Goal: Navigation & Orientation: Find specific page/section

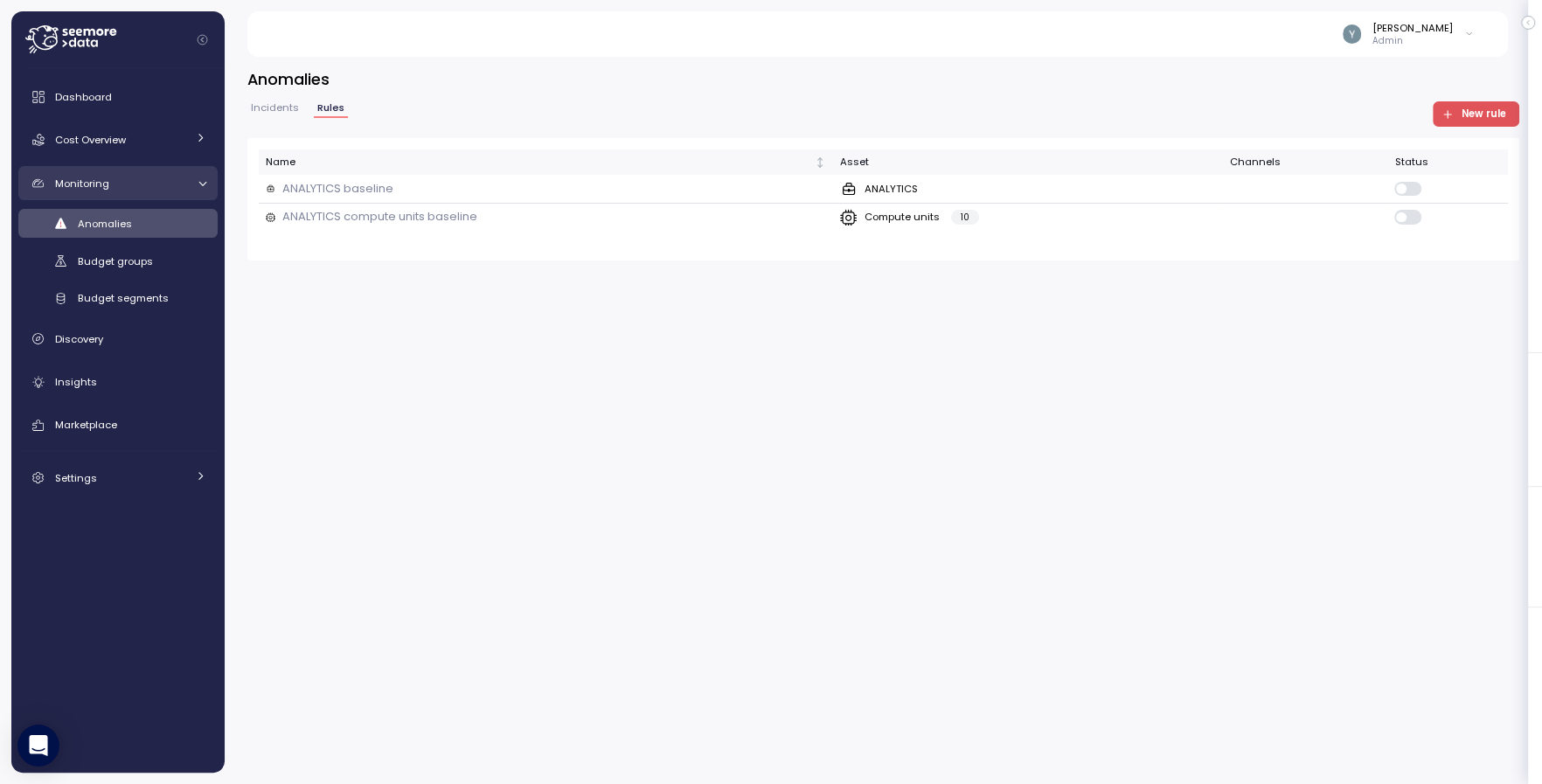
click at [196, 182] on icon at bounding box center [202, 183] width 11 height 11
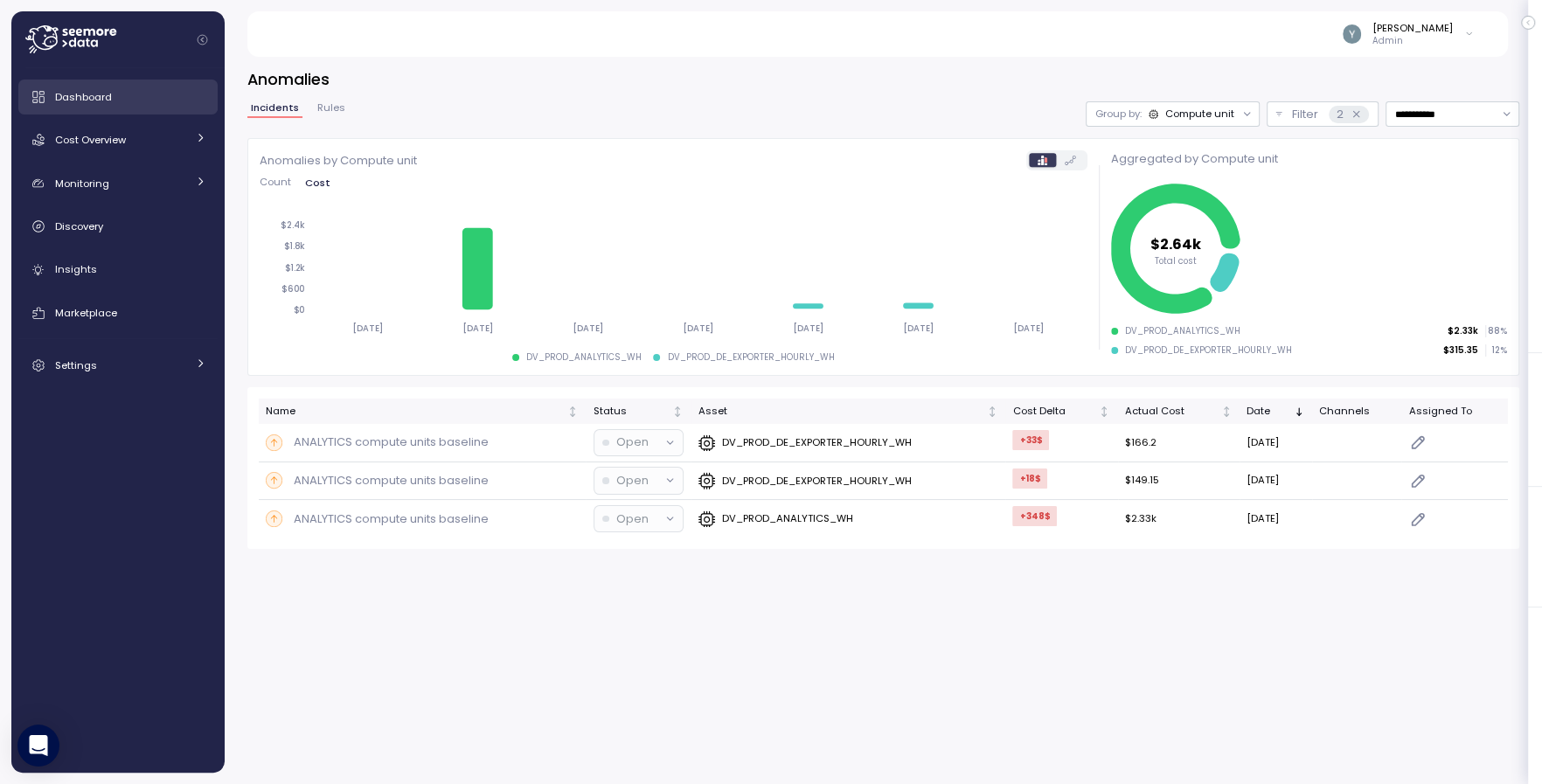
click at [97, 99] on span "Dashboard" at bounding box center [83, 96] width 57 height 14
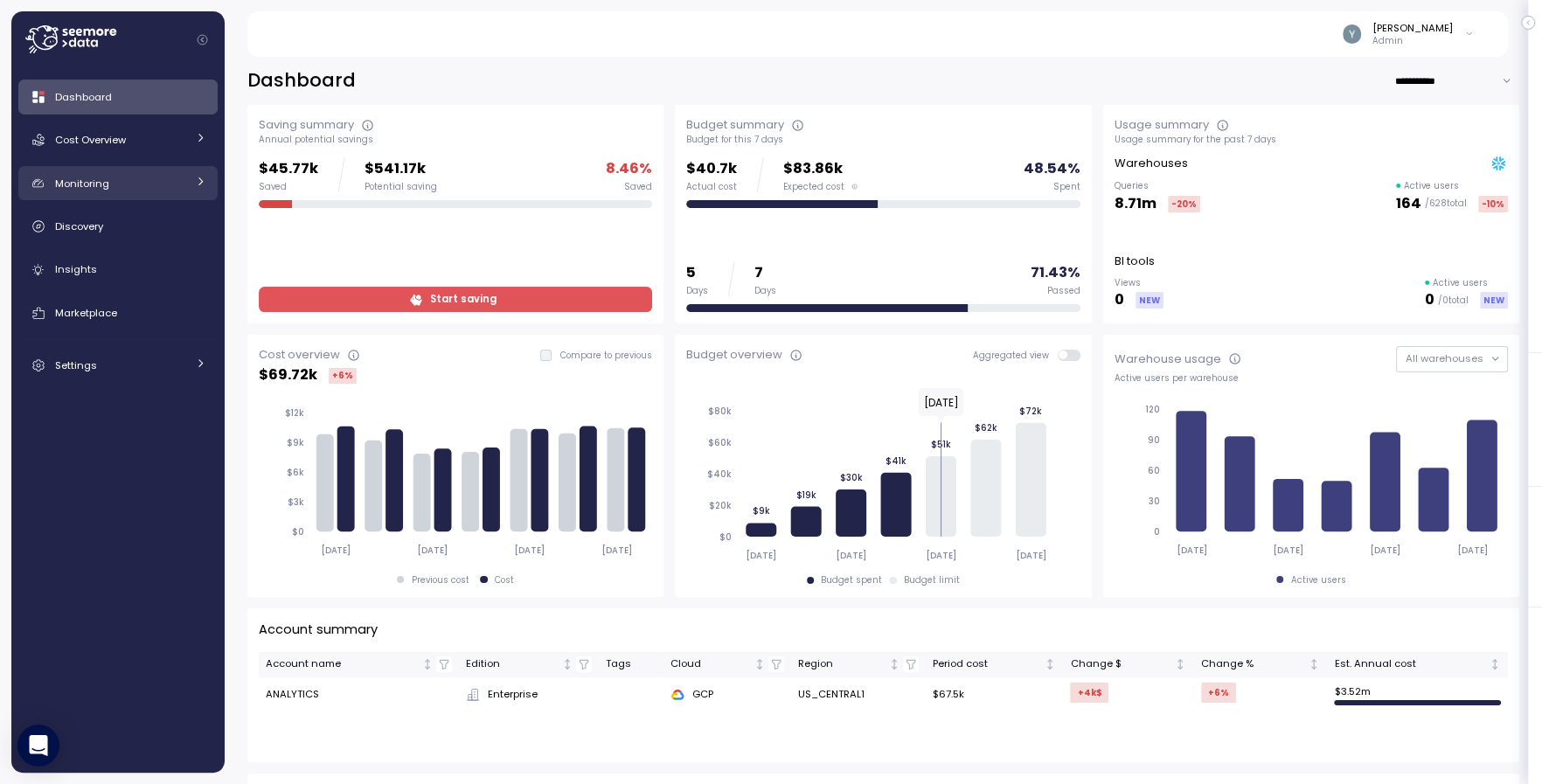
click at [195, 180] on icon at bounding box center [201, 181] width 11 height 11
click at [200, 185] on icon at bounding box center [202, 183] width 11 height 11
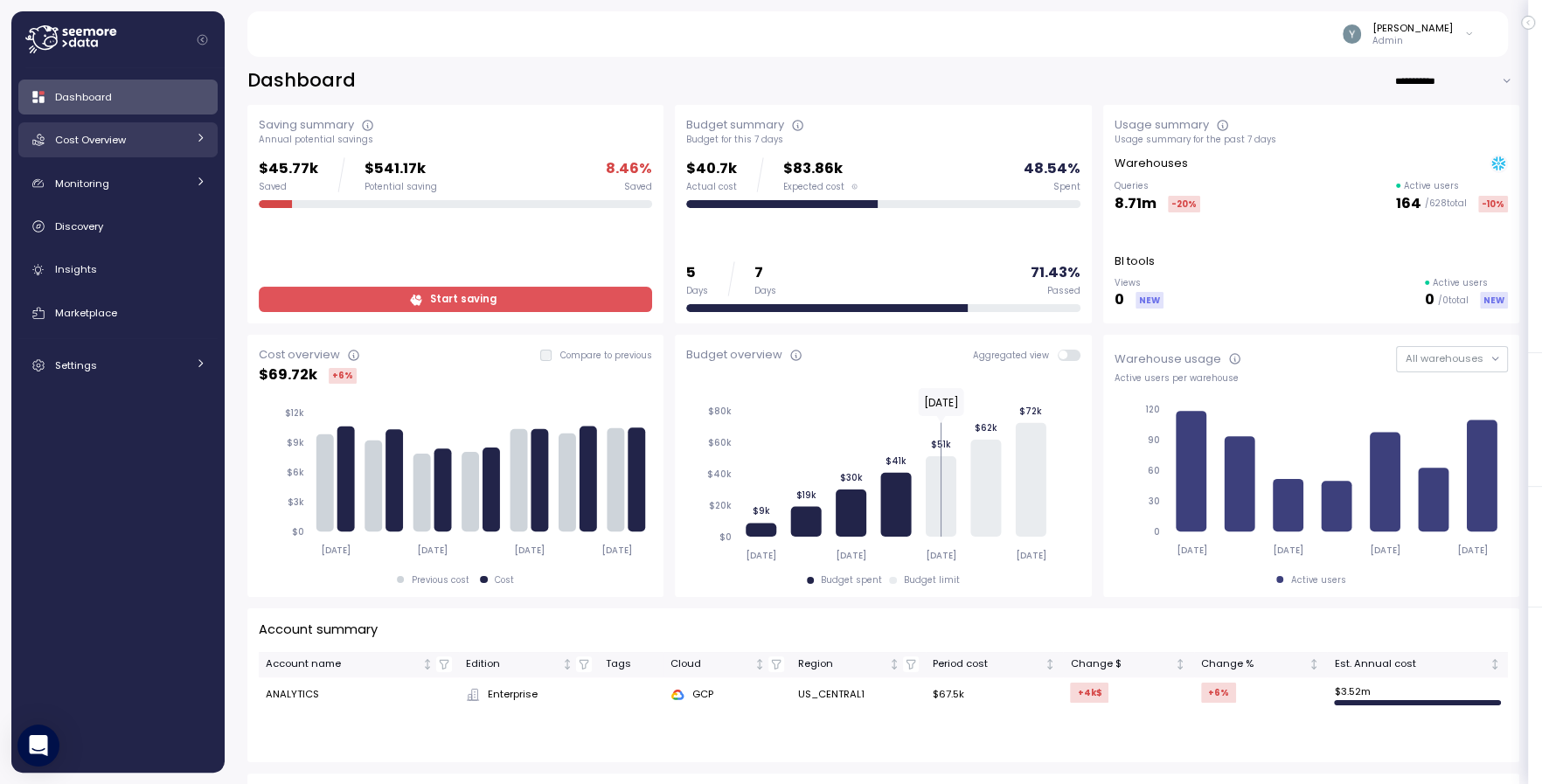
click at [202, 144] on div at bounding box center [201, 140] width 11 height 18
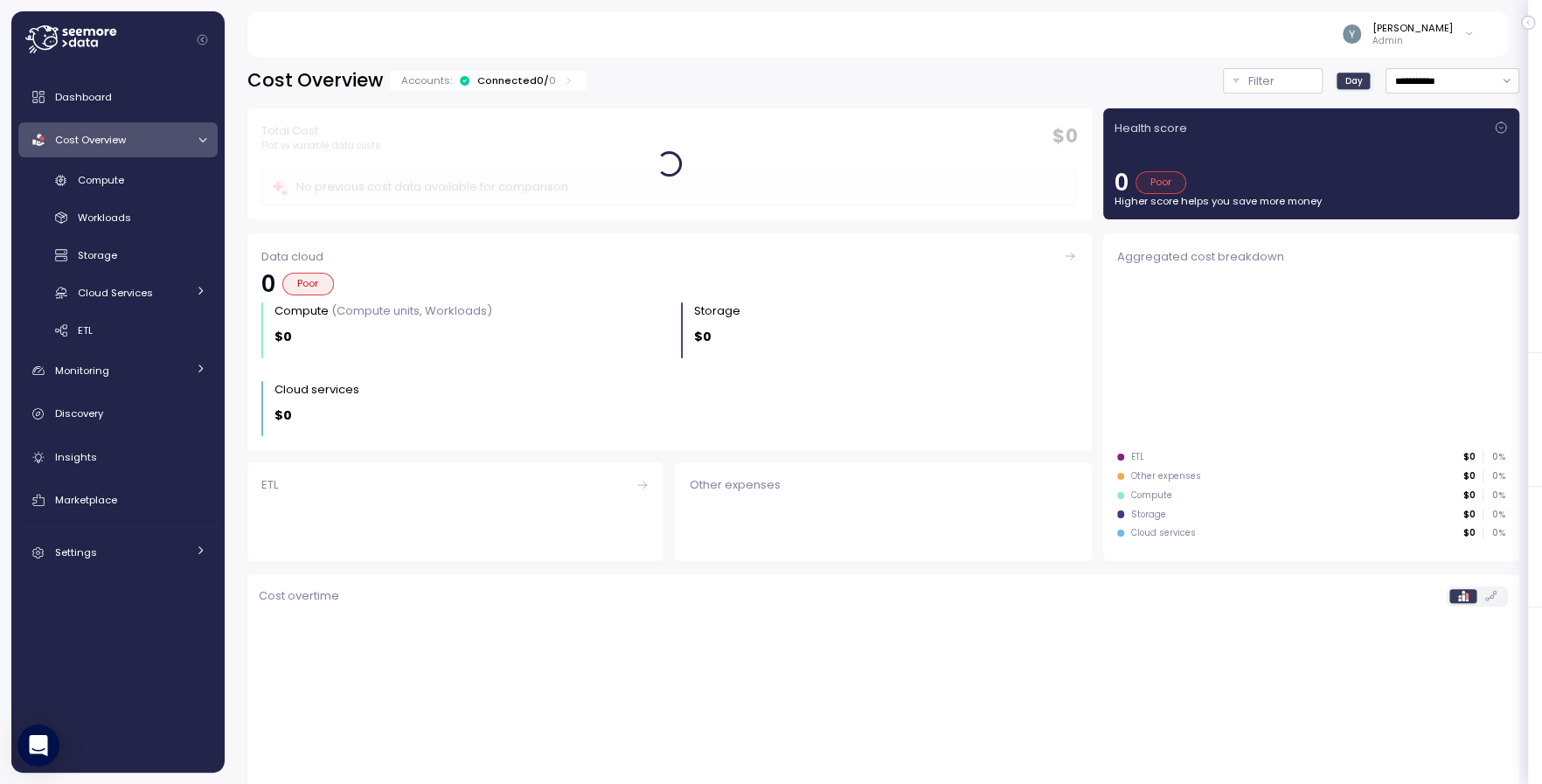
click at [202, 144] on icon at bounding box center [202, 141] width 11 height 11
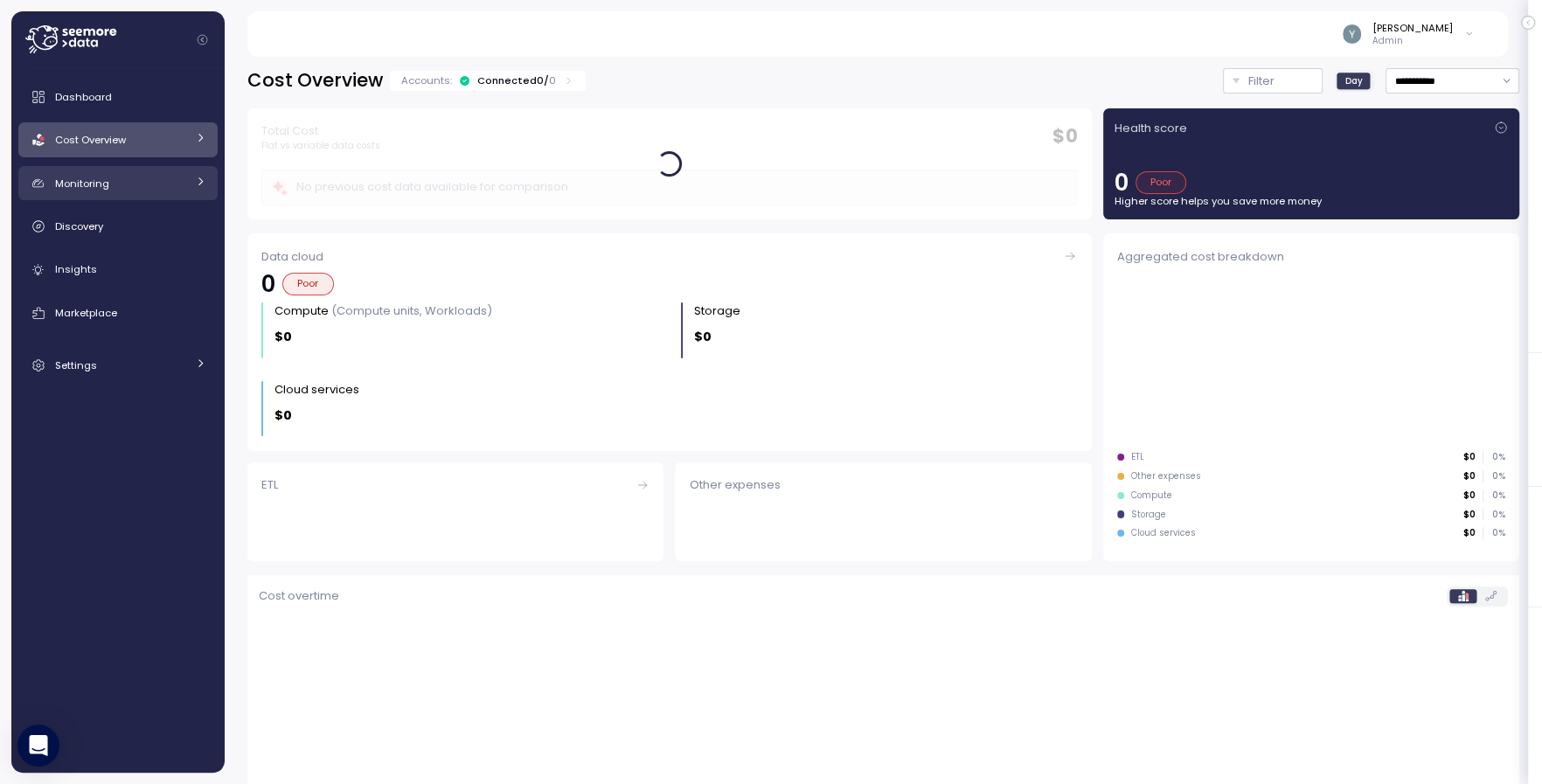
click at [200, 184] on icon at bounding box center [201, 181] width 11 height 11
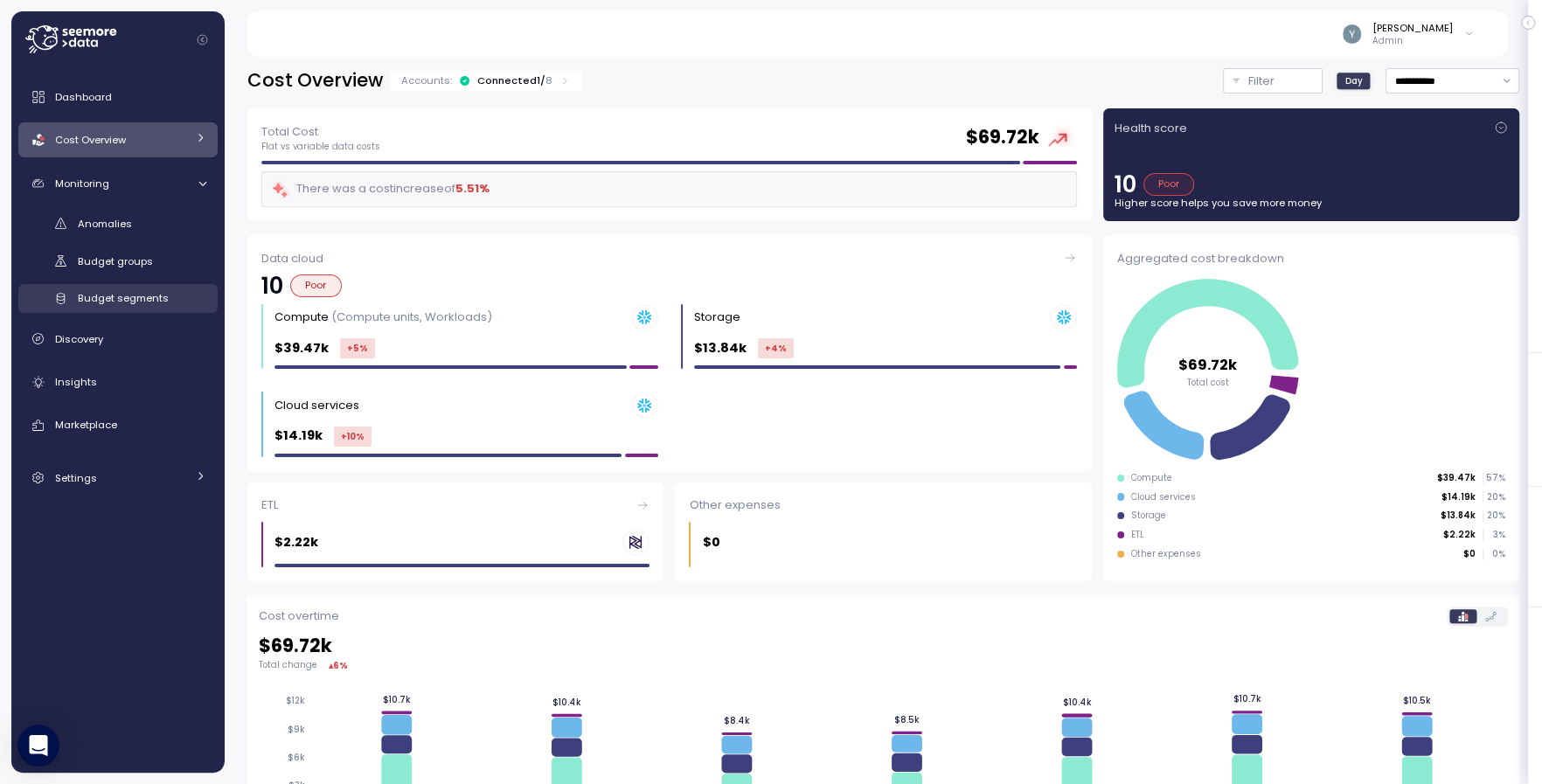
click at [155, 291] on span "Budget segments" at bounding box center [123, 297] width 91 height 14
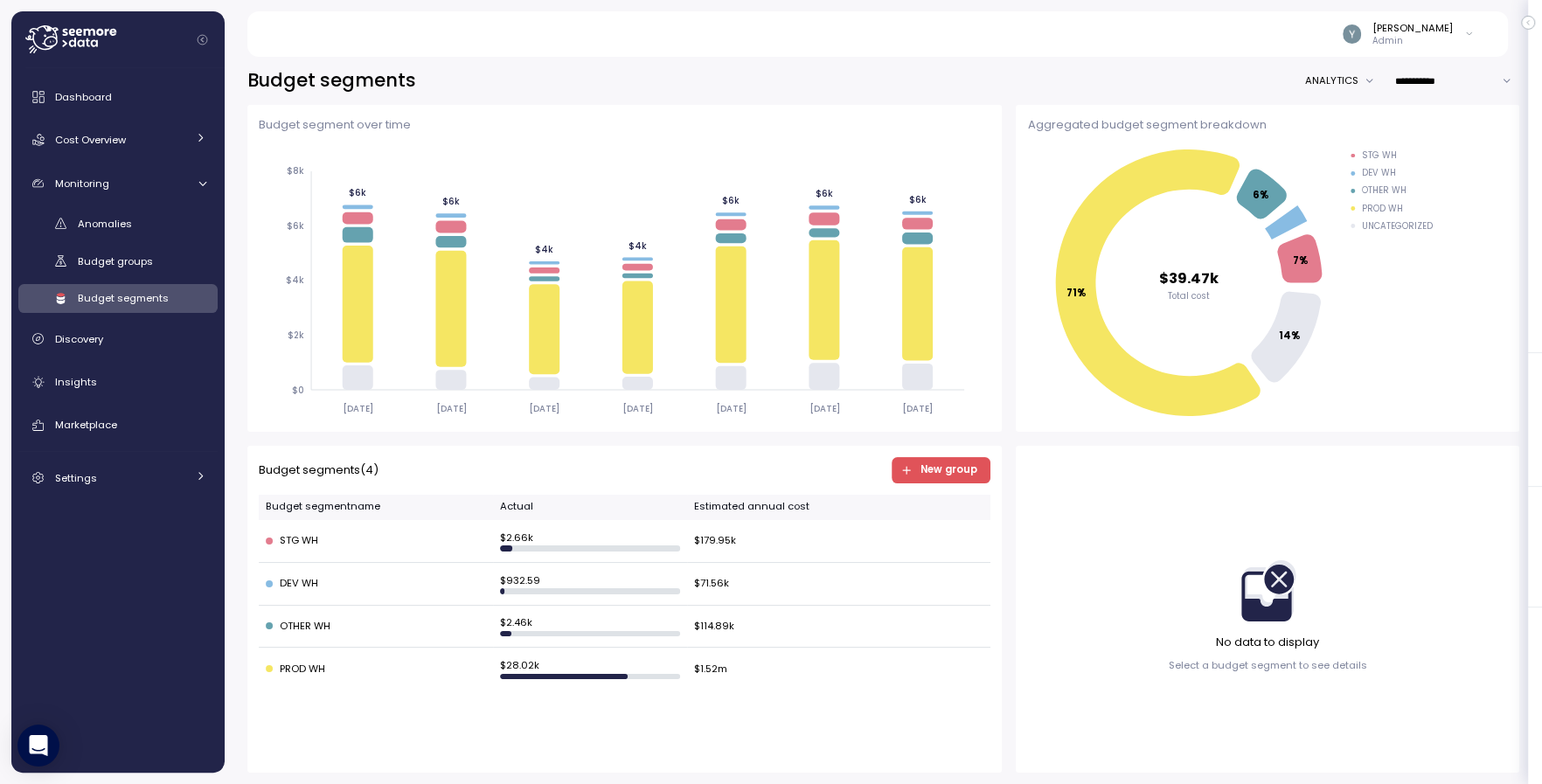
click at [943, 471] on span "New group" at bounding box center [948, 469] width 57 height 24
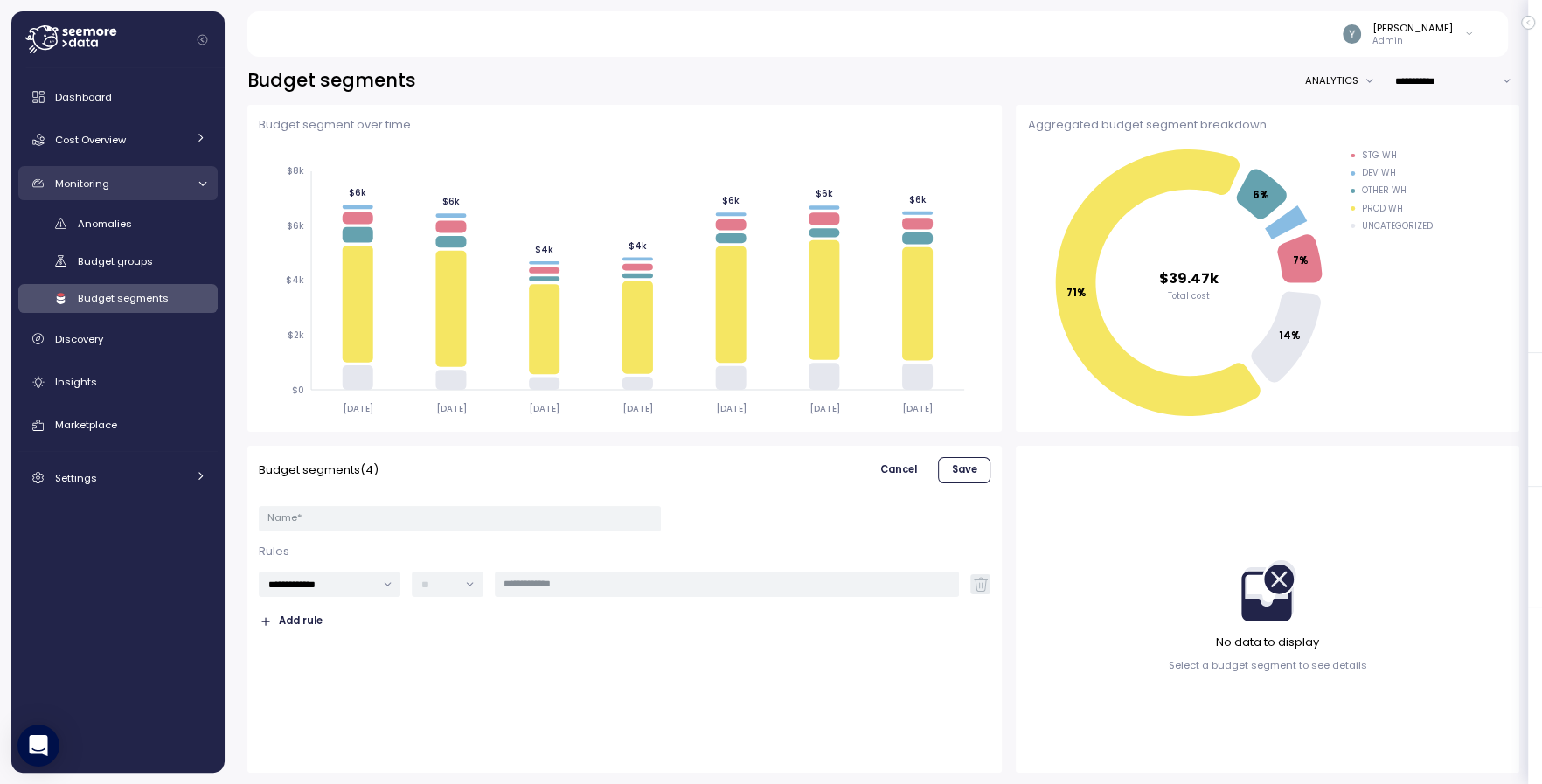
click at [203, 178] on icon at bounding box center [202, 183] width 11 height 11
click at [203, 178] on icon at bounding box center [201, 181] width 11 height 11
click at [207, 185] on icon at bounding box center [202, 183] width 11 height 11
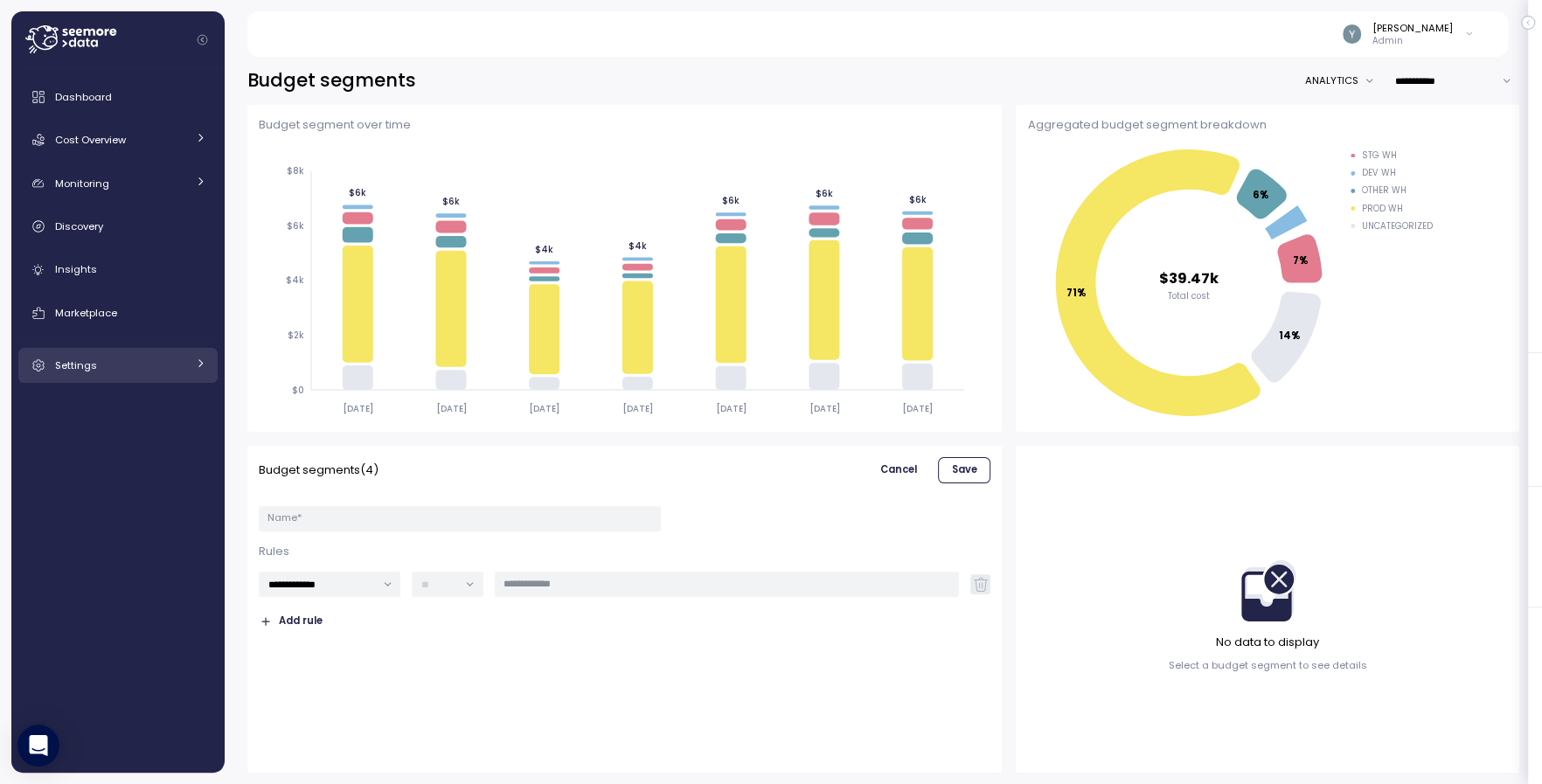
click at [103, 365] on div "Settings" at bounding box center [120, 365] width 131 height 18
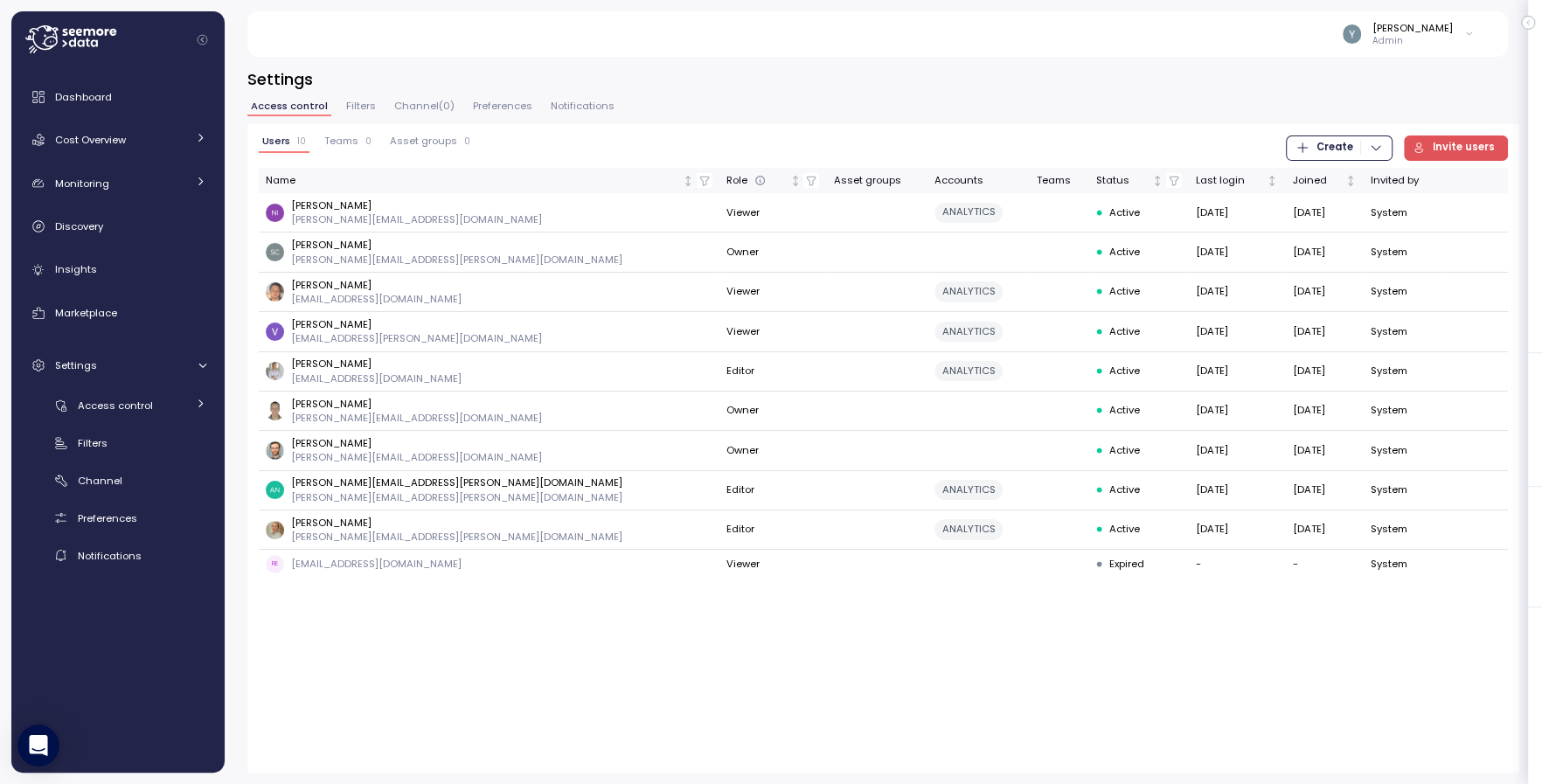
click at [350, 148] on button "Teams 0" at bounding box center [347, 144] width 54 height 18
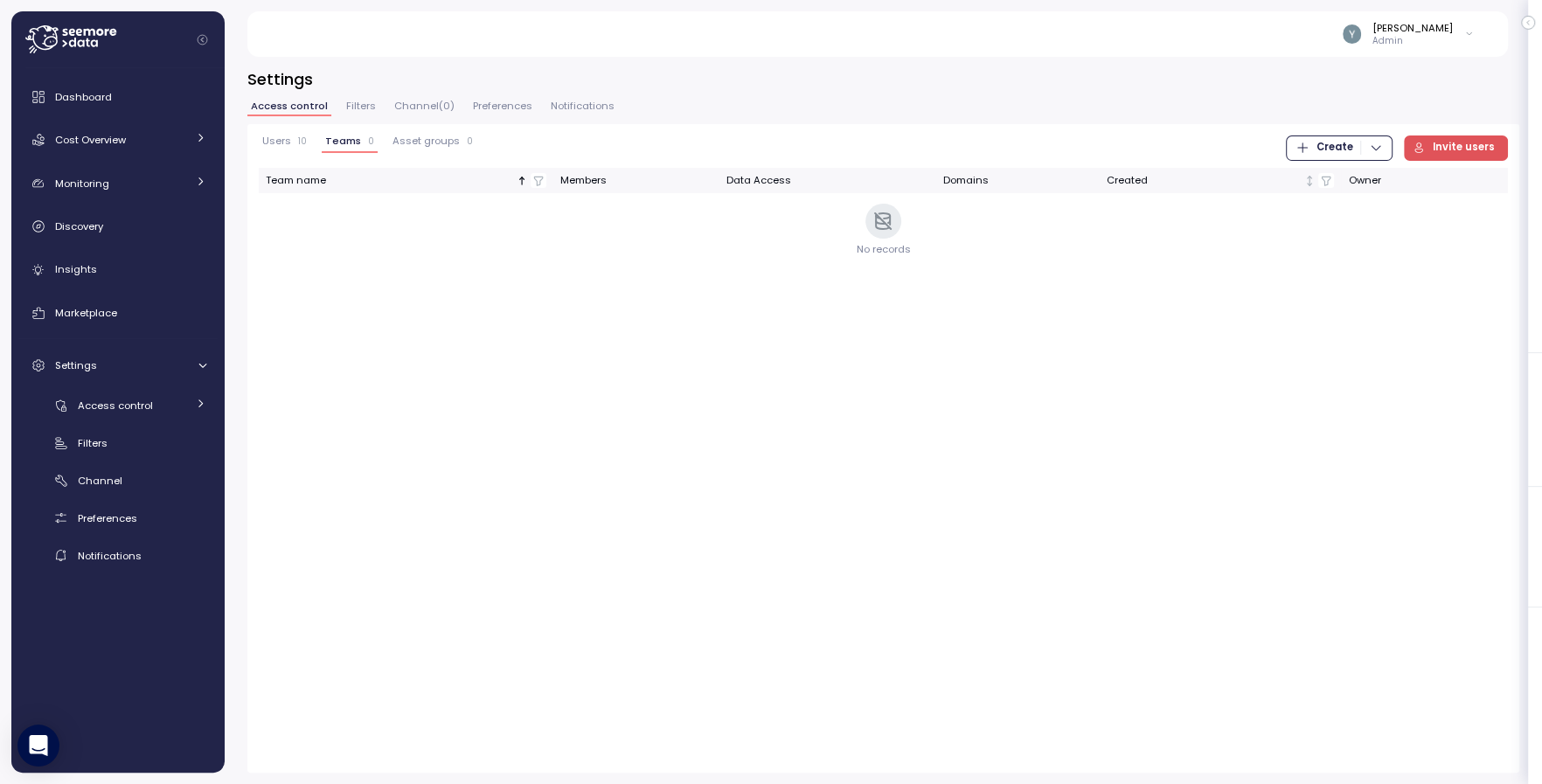
click at [423, 136] on span "Asset groups" at bounding box center [426, 141] width 67 height 9
click at [350, 146] on span "Teams" at bounding box center [343, 141] width 34 height 9
click at [277, 144] on span "Users" at bounding box center [277, 141] width 29 height 9
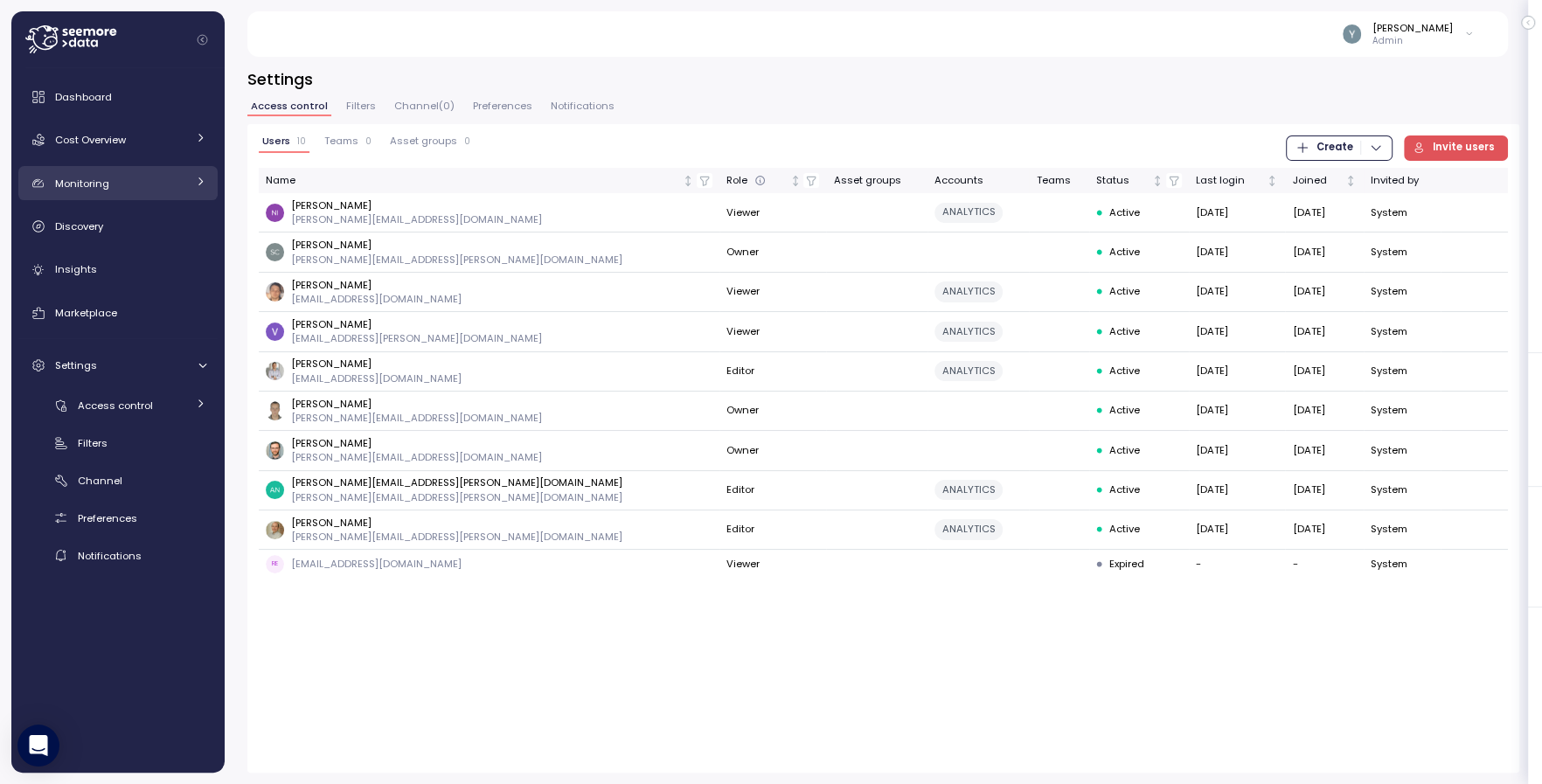
click at [184, 184] on div "Monitoring" at bounding box center [120, 183] width 131 height 18
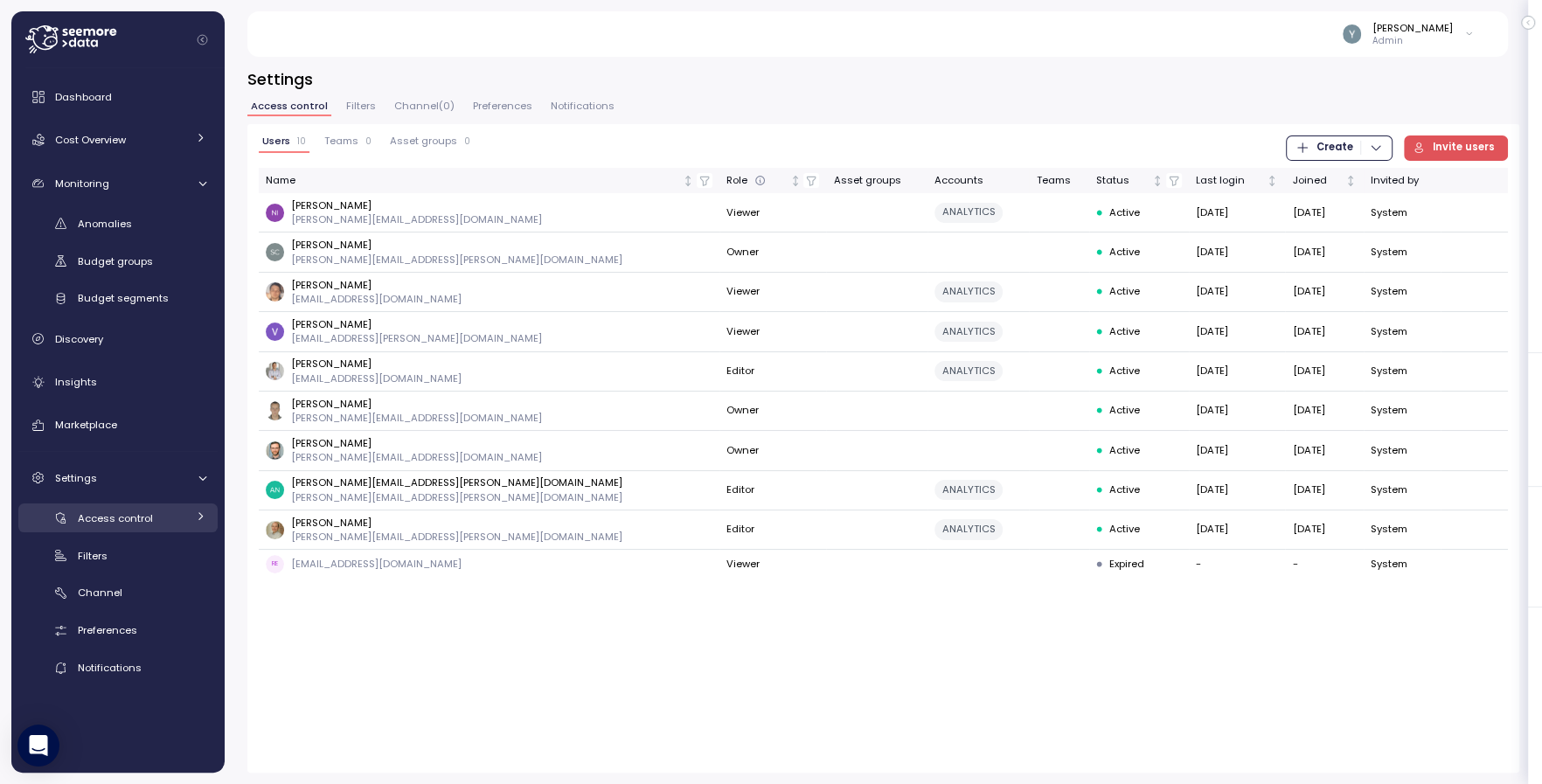
click at [143, 518] on span "Access control" at bounding box center [115, 518] width 75 height 14
click at [194, 520] on div at bounding box center [200, 518] width 18 height 11
click at [210, 473] on link "Settings" at bounding box center [117, 477] width 199 height 35
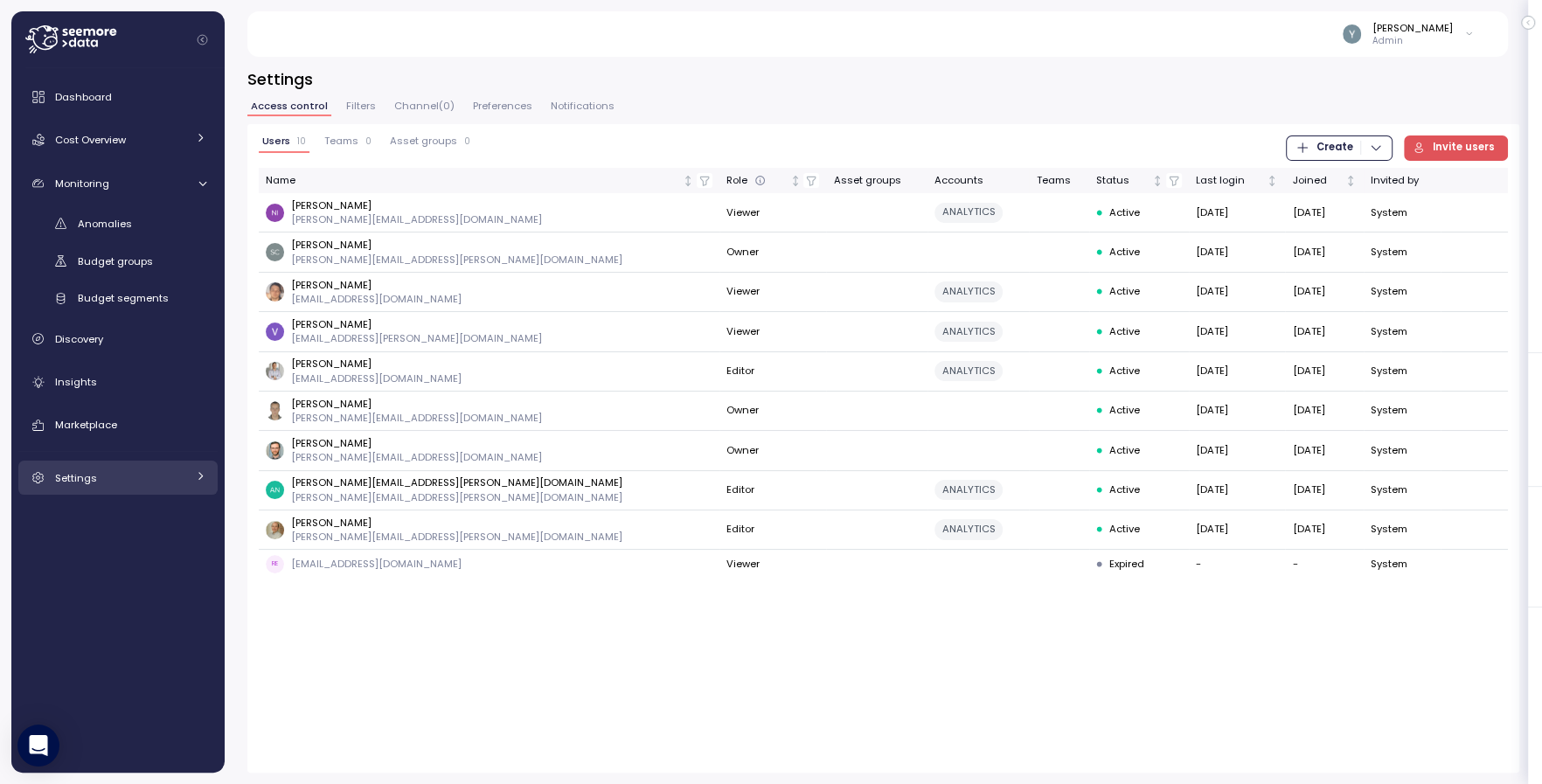
click at [202, 481] on div at bounding box center [201, 477] width 11 height 18
click at [203, 478] on icon at bounding box center [202, 477] width 11 height 11
click at [157, 295] on span "Budget segments" at bounding box center [123, 297] width 91 height 14
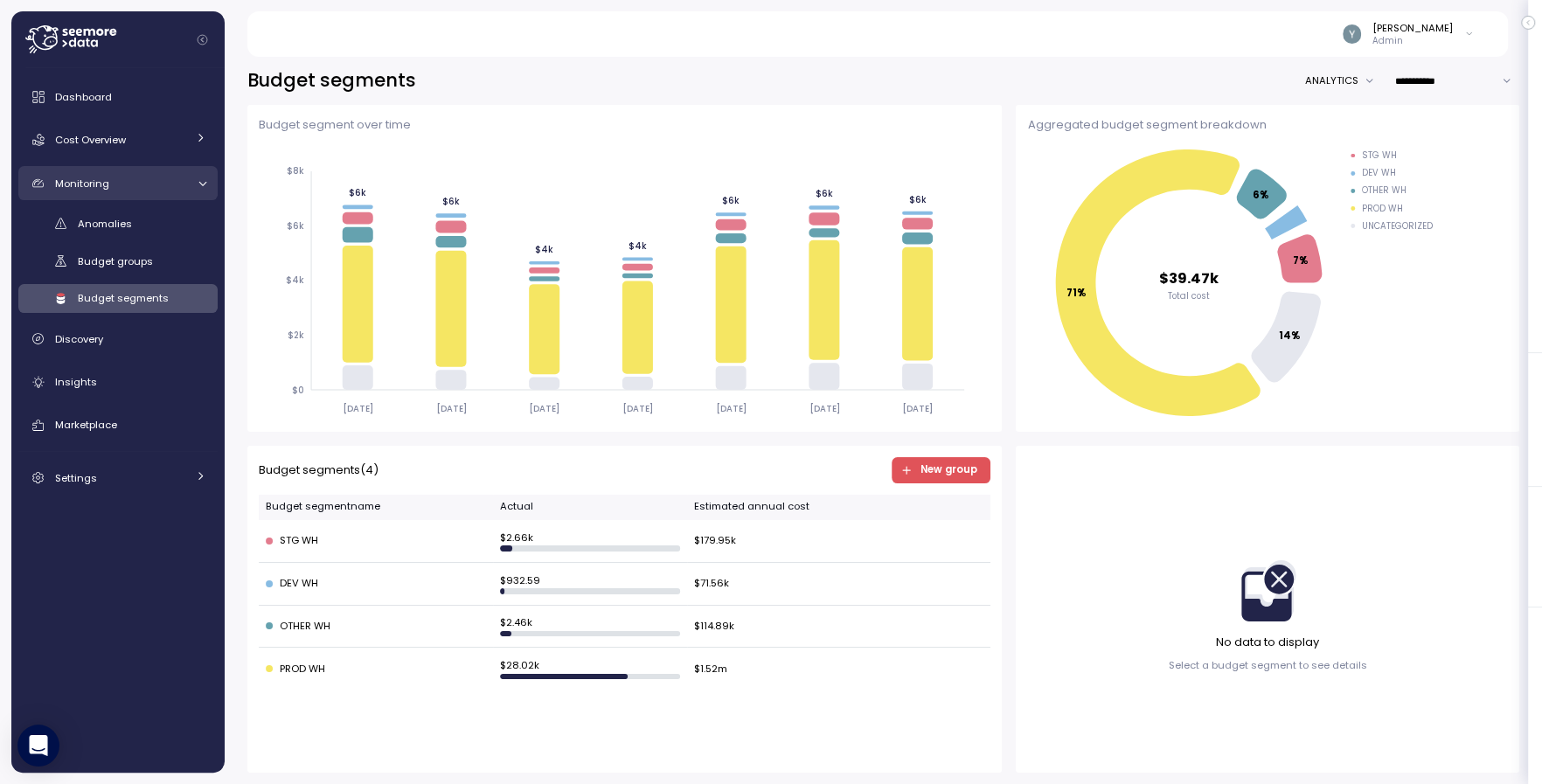
click at [192, 178] on div at bounding box center [200, 183] width 18 height 11
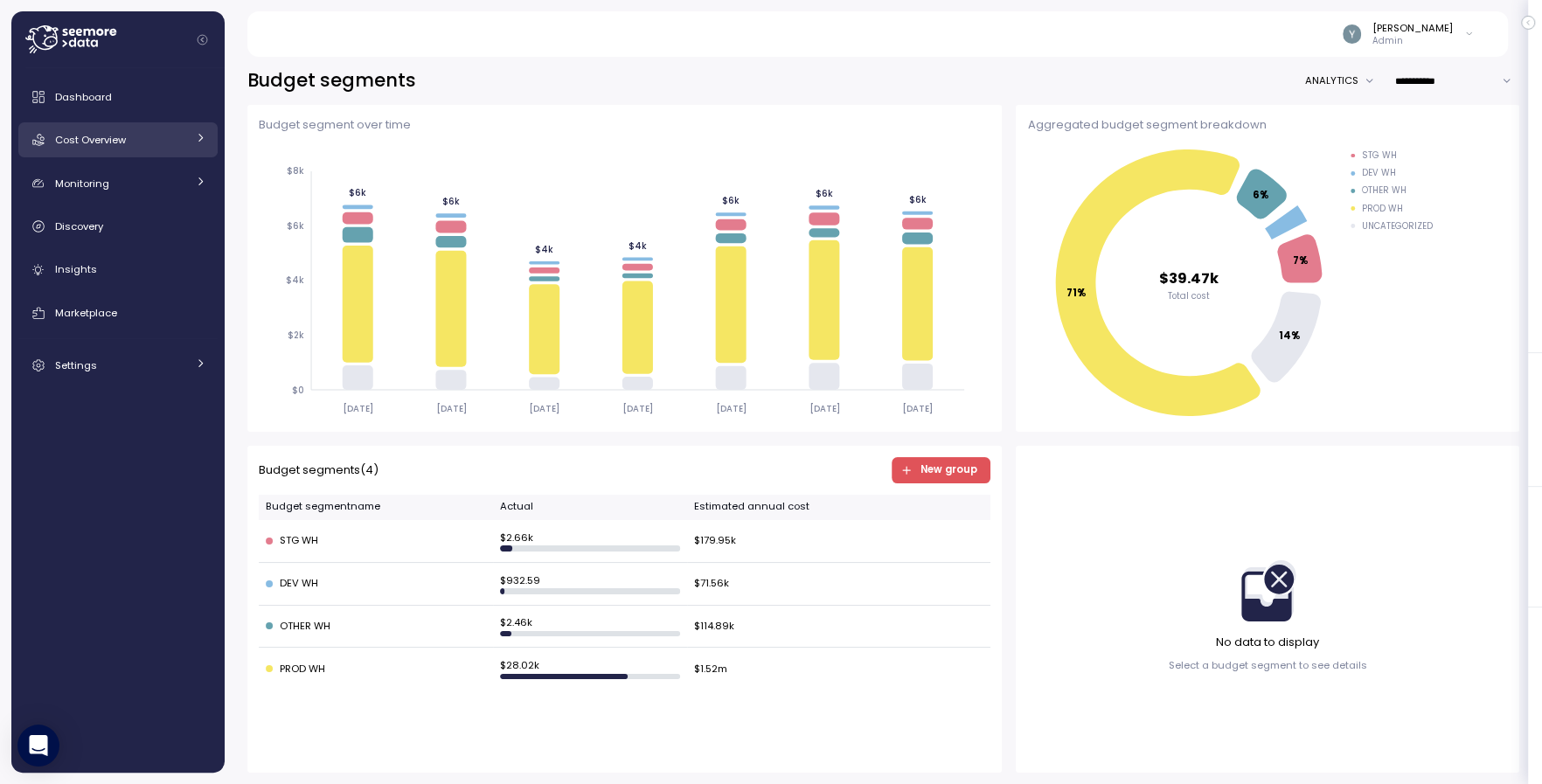
click at [125, 125] on link "Cost Overview" at bounding box center [117, 140] width 199 height 35
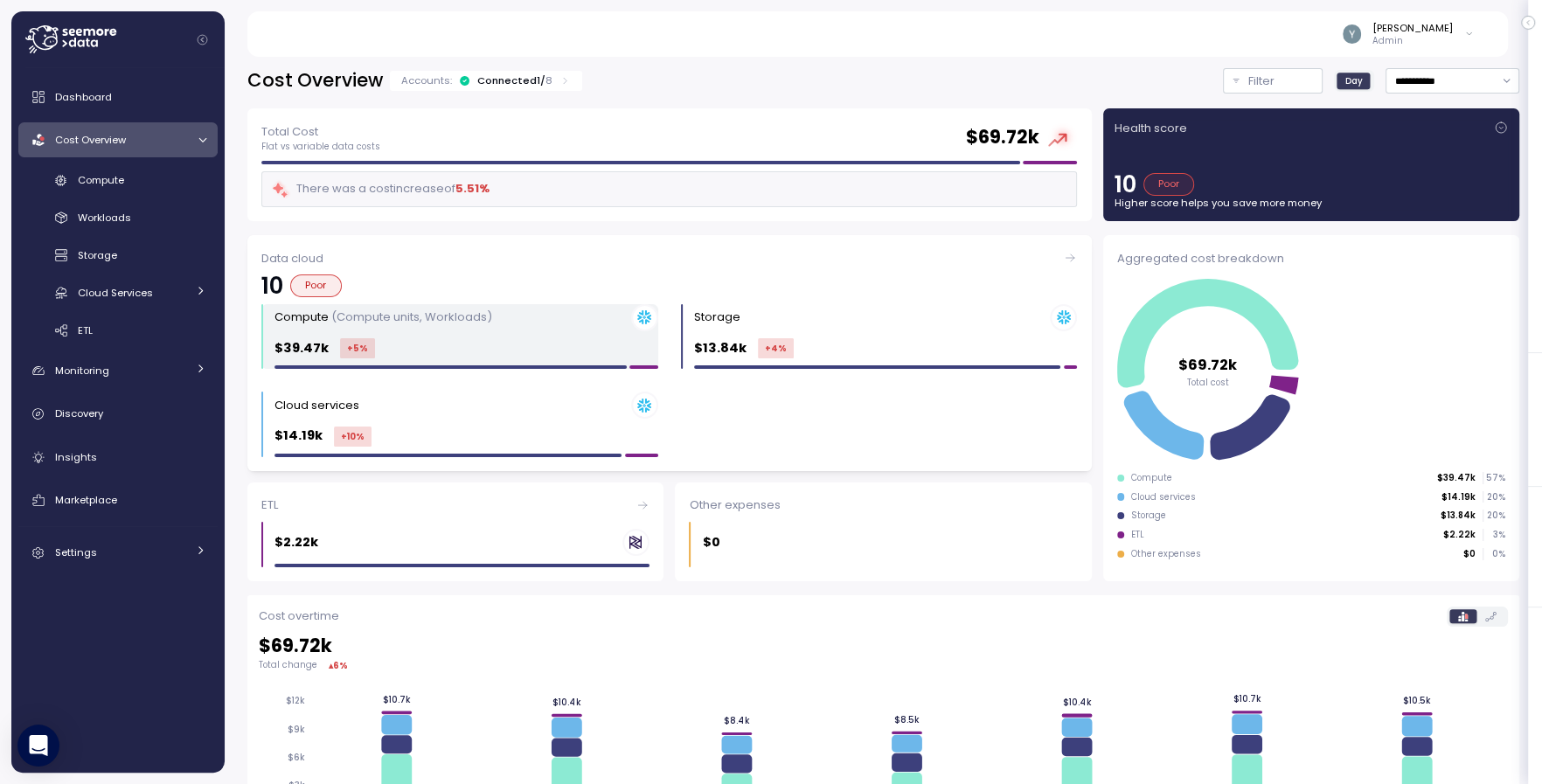
click at [443, 328] on div "Compute (Compute units, Workloads)" at bounding box center [466, 317] width 384 height 27
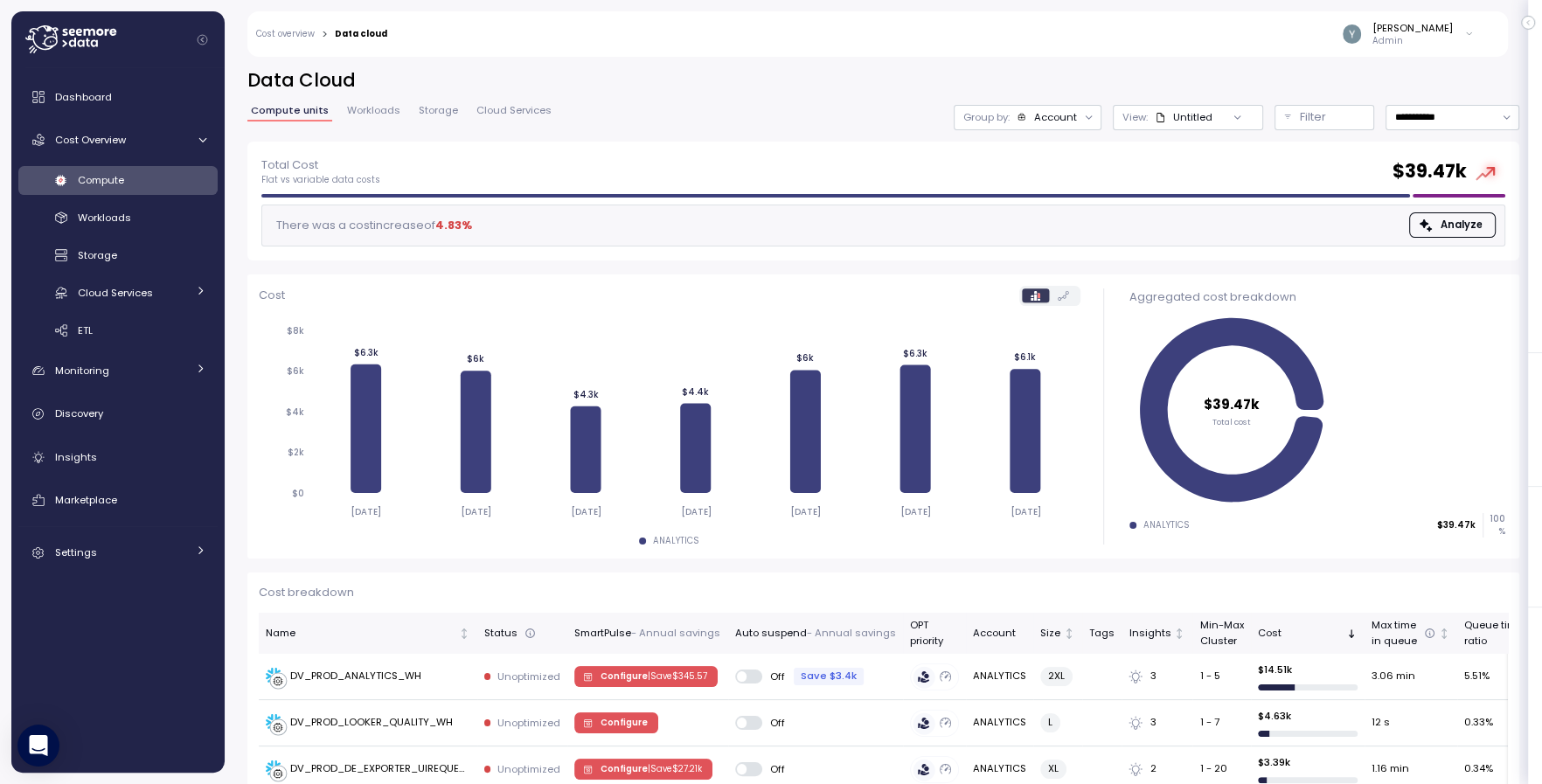
click at [1065, 120] on div "Account" at bounding box center [1054, 117] width 42 height 14
click at [857, 99] on div "**********" at bounding box center [883, 105] width 1272 height 74
click at [1040, 125] on div "Group by: Account" at bounding box center [1028, 117] width 148 height 25
click at [831, 87] on h2 "Data Cloud" at bounding box center [883, 80] width 1272 height 25
click at [151, 128] on link "Cost Overview" at bounding box center [117, 140] width 199 height 35
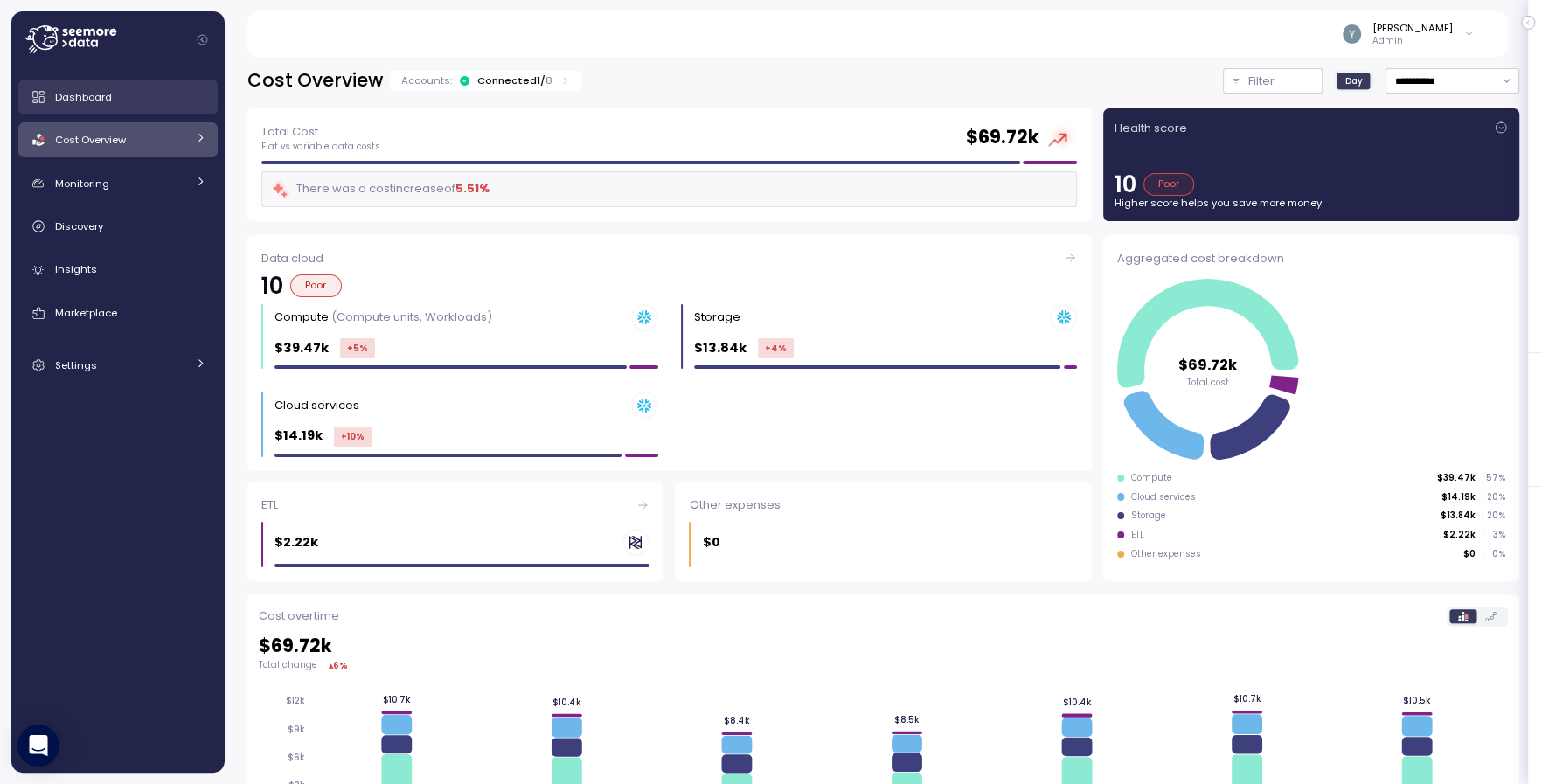
click at [119, 94] on div "Dashboard" at bounding box center [130, 97] width 151 height 18
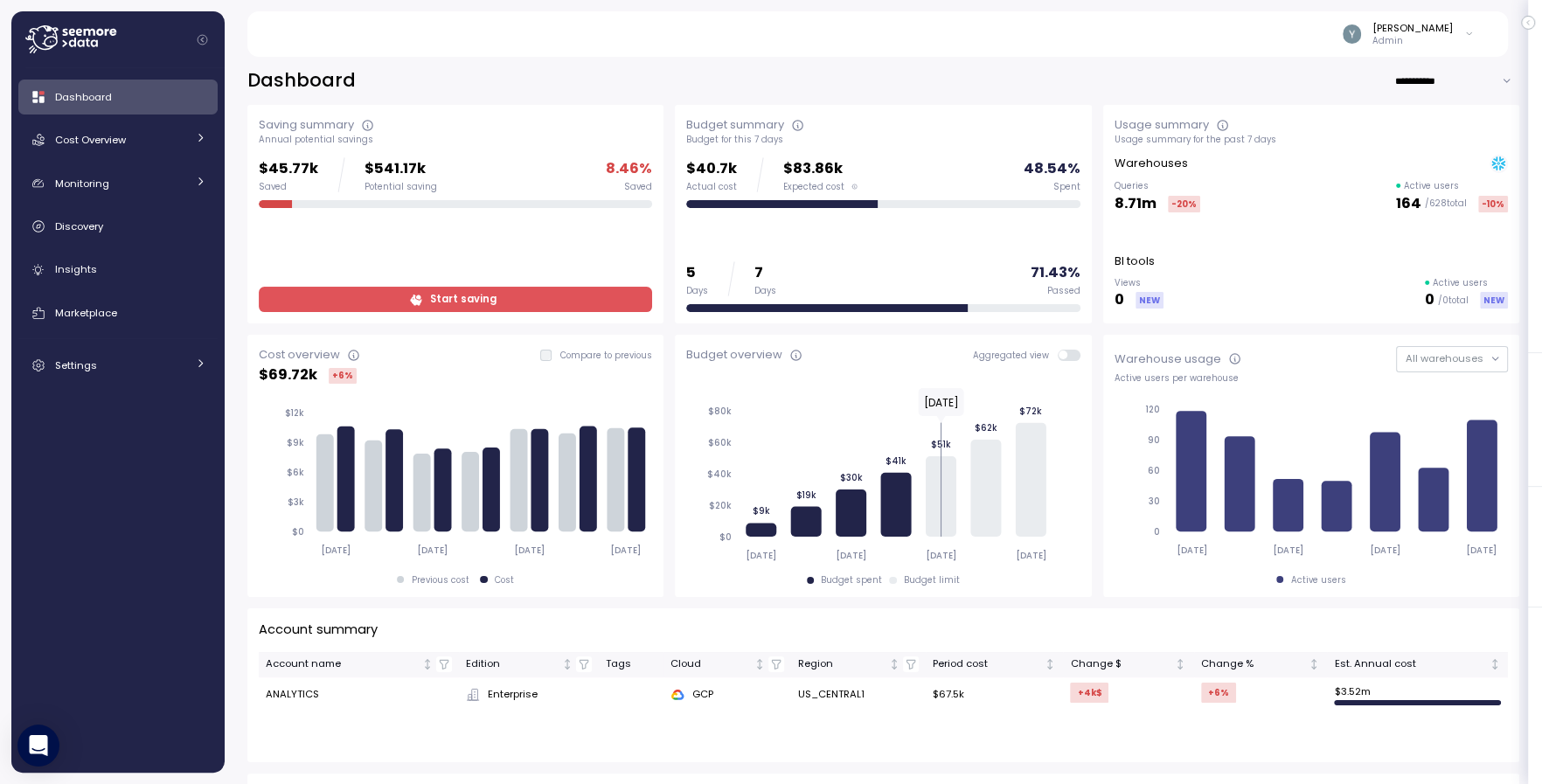
click at [137, 94] on div "Dashboard" at bounding box center [130, 97] width 151 height 18
